Goal: Browse casually

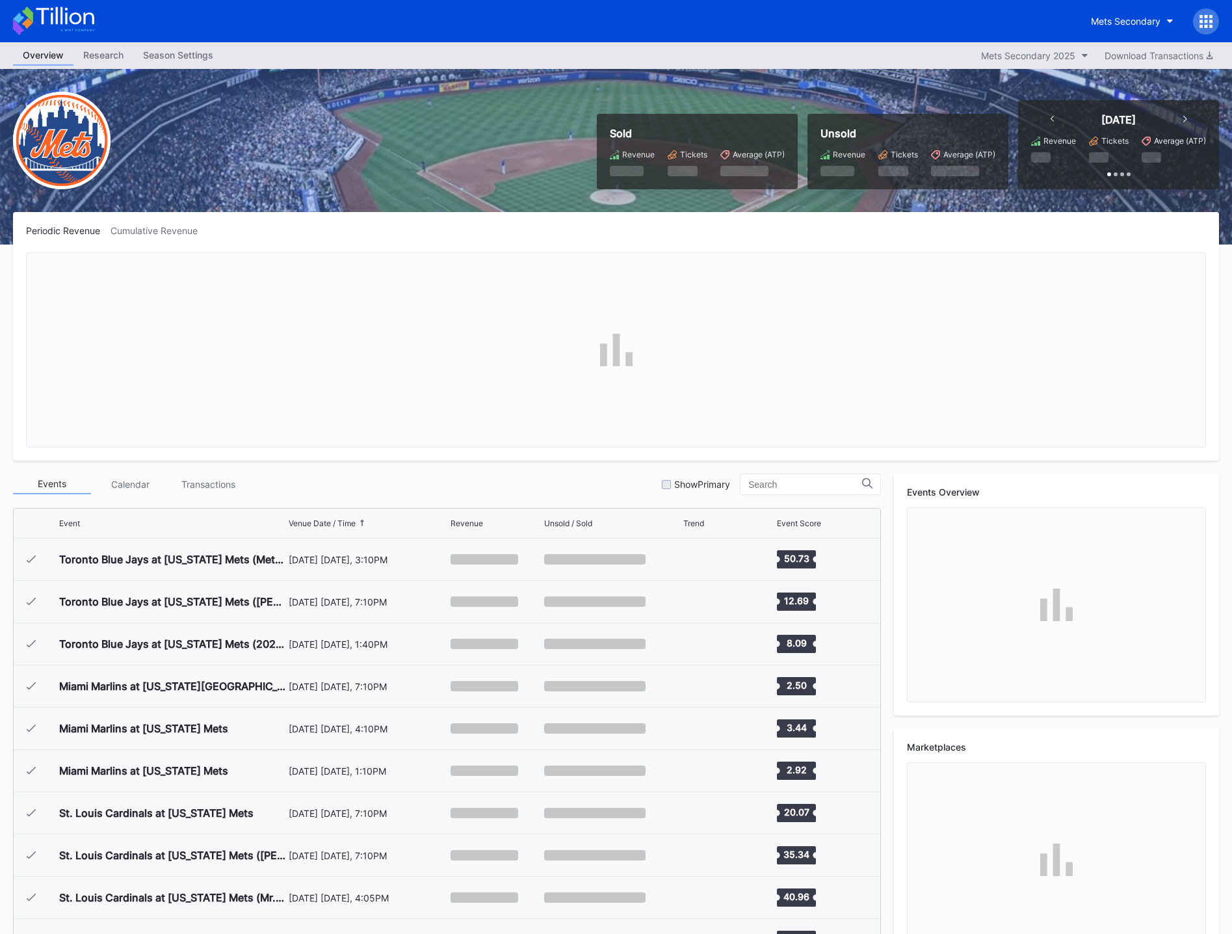
scroll to position [3255, 0]
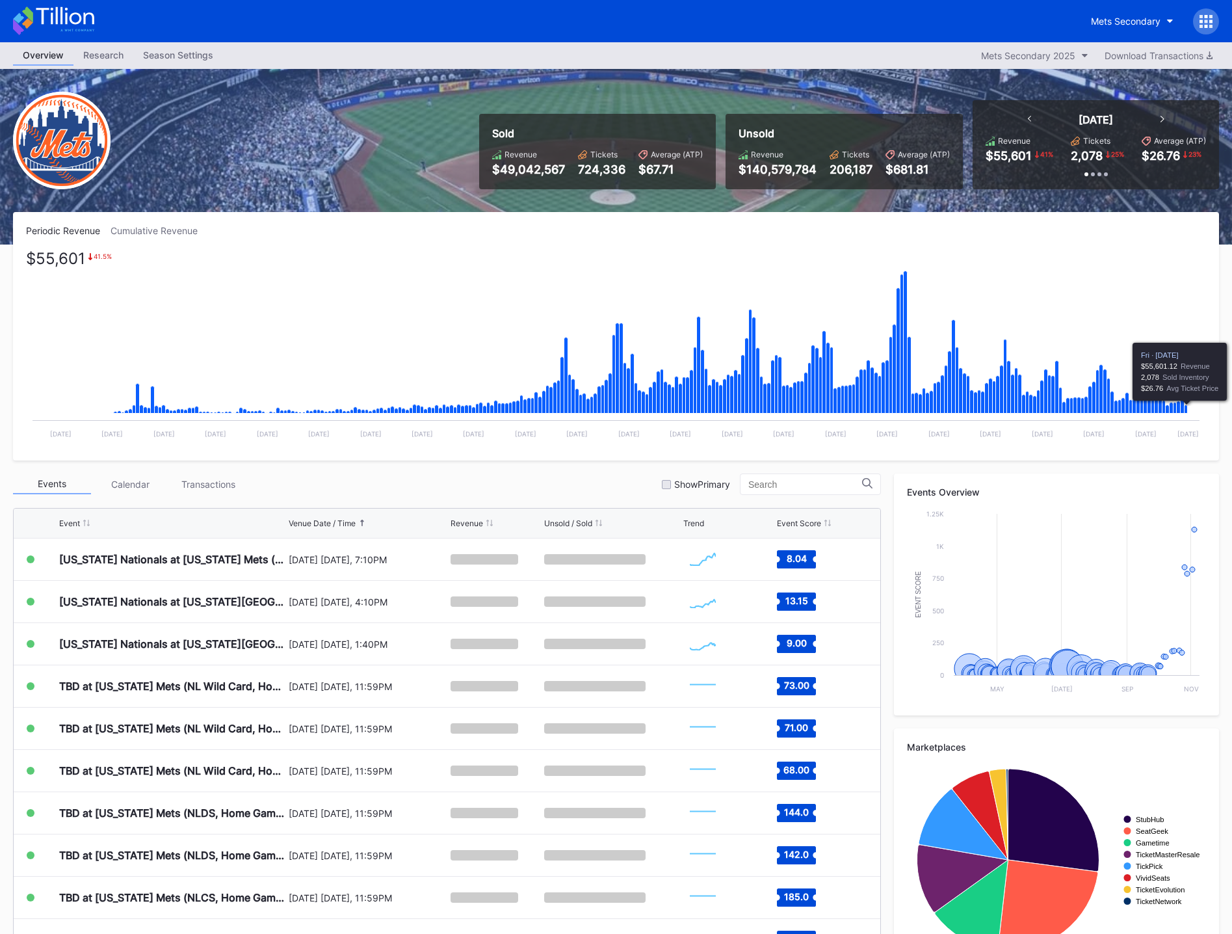
click at [1187, 410] on icon "Chart title" at bounding box center [1186, 409] width 3 height 8
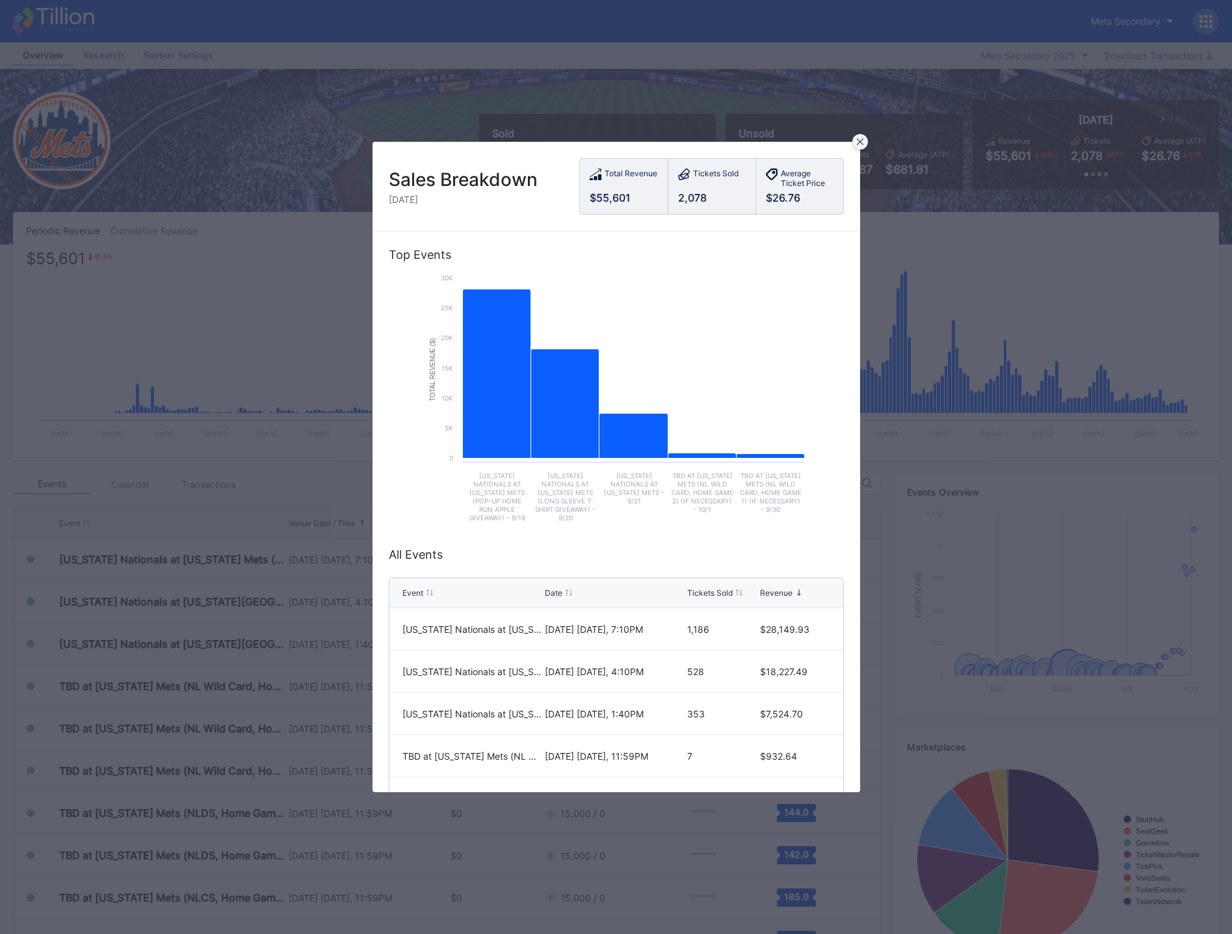
click at [866, 144] on div at bounding box center [861, 142] width 16 height 16
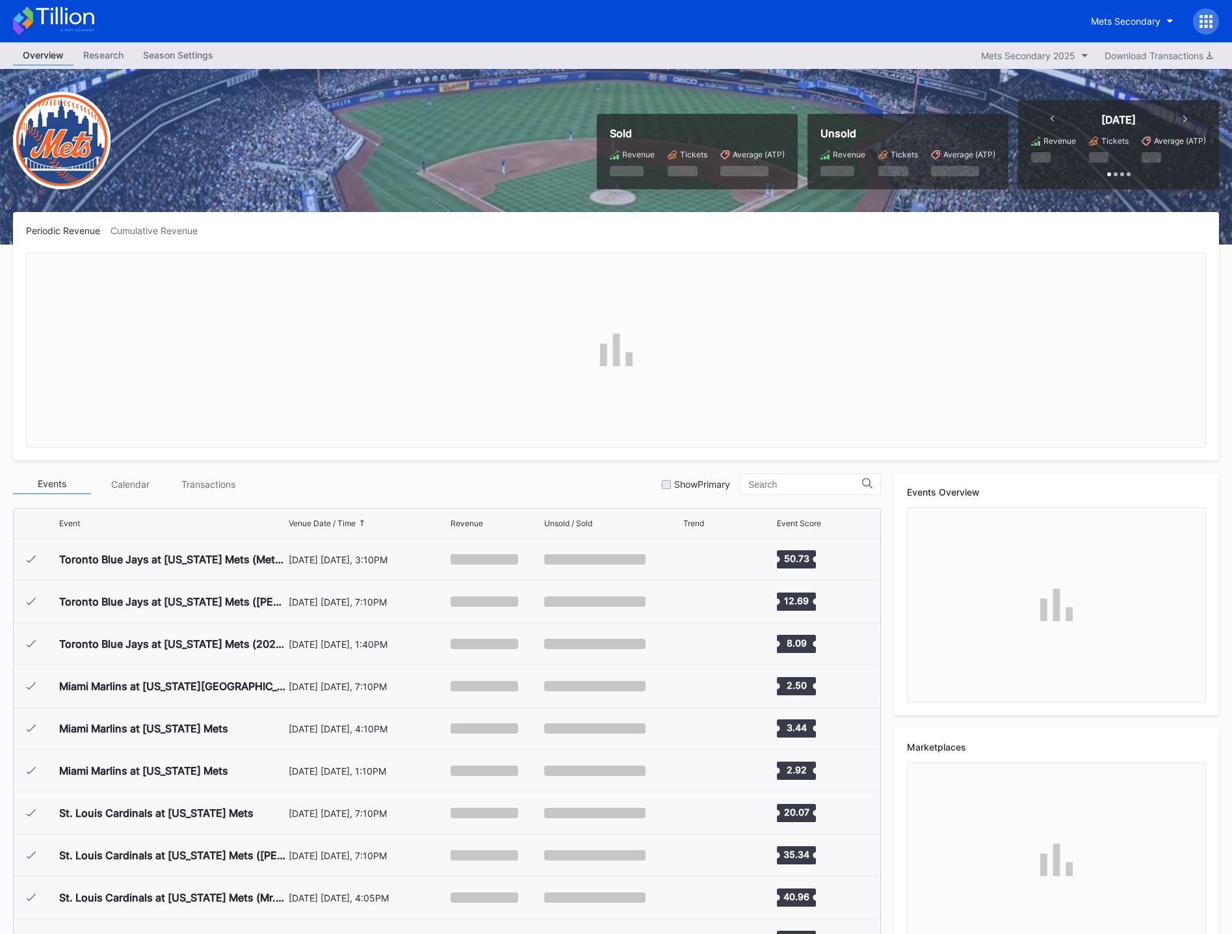
scroll to position [3255, 0]
